Goal: Task Accomplishment & Management: Use online tool/utility

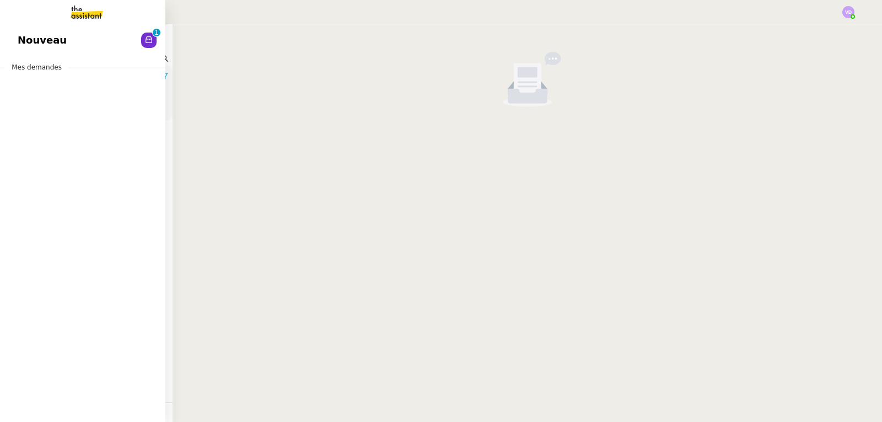
click at [28, 41] on span "Nouveau" at bounding box center [42, 40] width 49 height 17
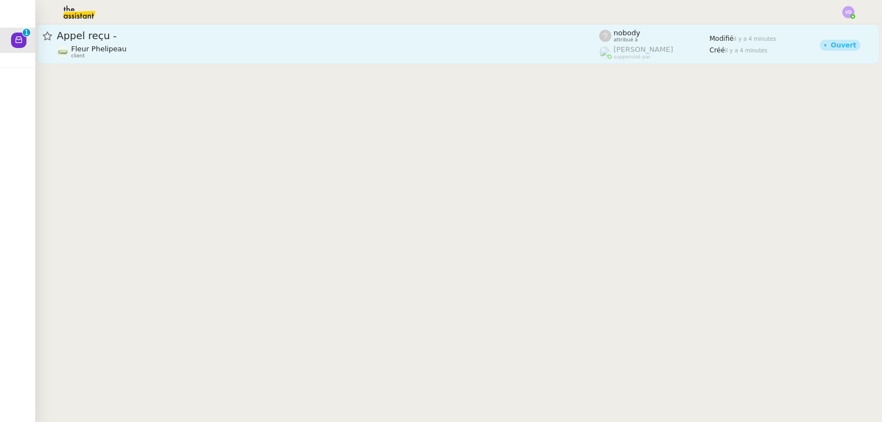
click at [244, 61] on link "Appel reçu - Fleur Phelipeau client nobody attribué à [PERSON_NAME] suppervisé …" at bounding box center [458, 44] width 842 height 40
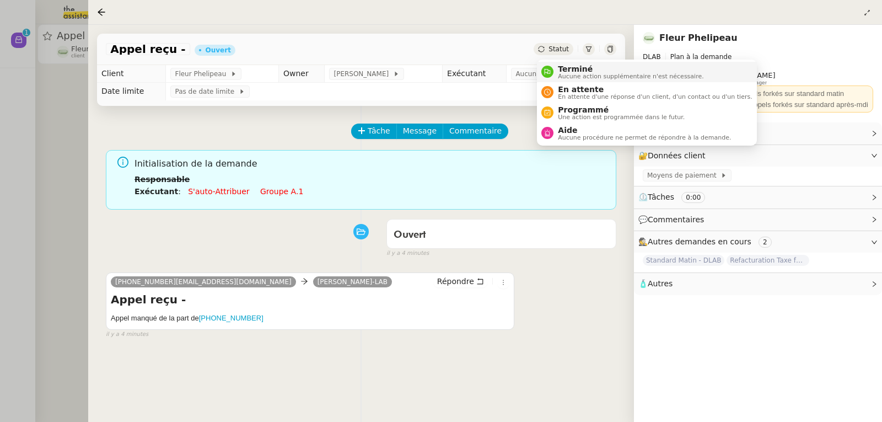
click at [561, 68] on span "Terminé" at bounding box center [631, 68] width 146 height 9
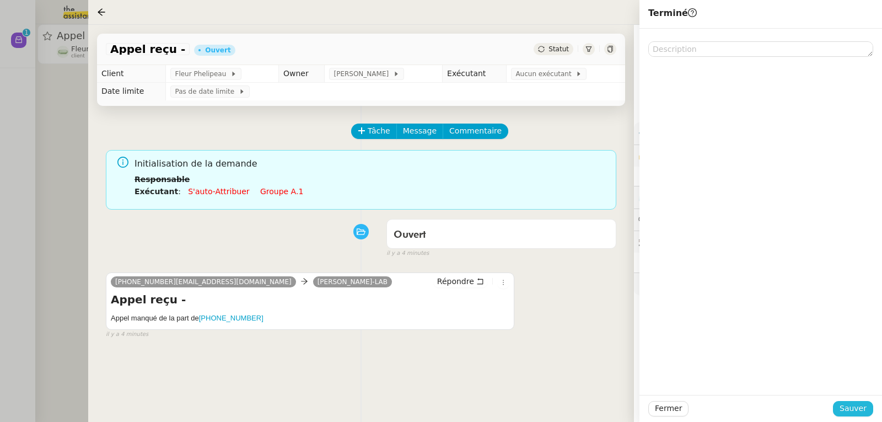
click at [862, 410] on span "Sauver" at bounding box center [853, 408] width 27 height 13
